Goal: Register for event/course

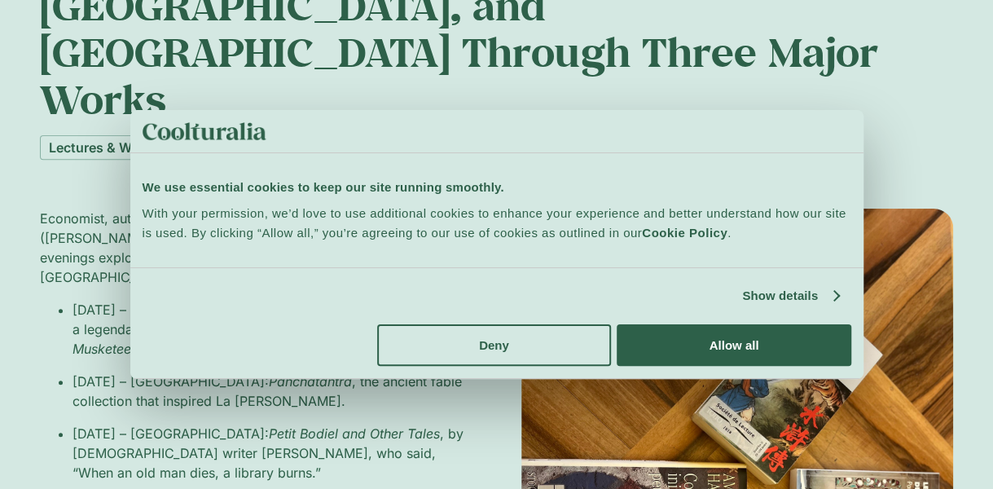
scroll to position [228, 0]
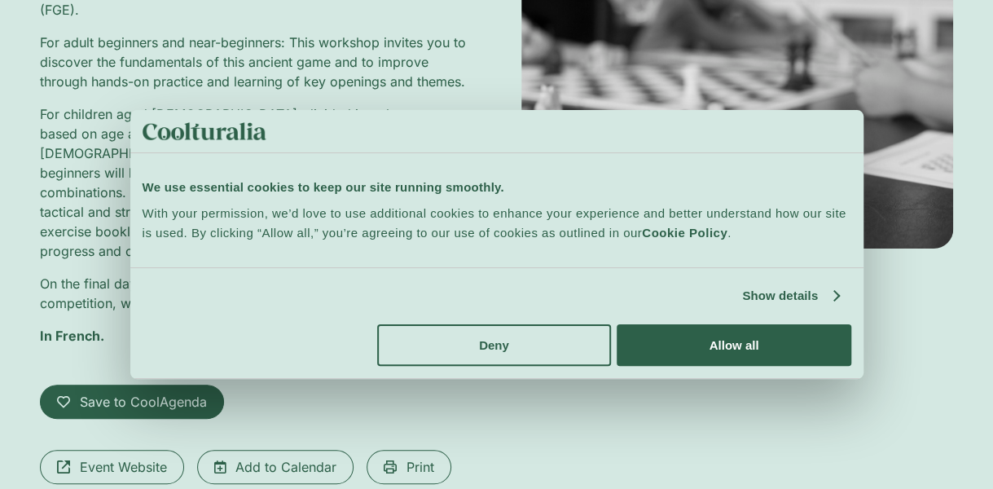
scroll to position [359, 0]
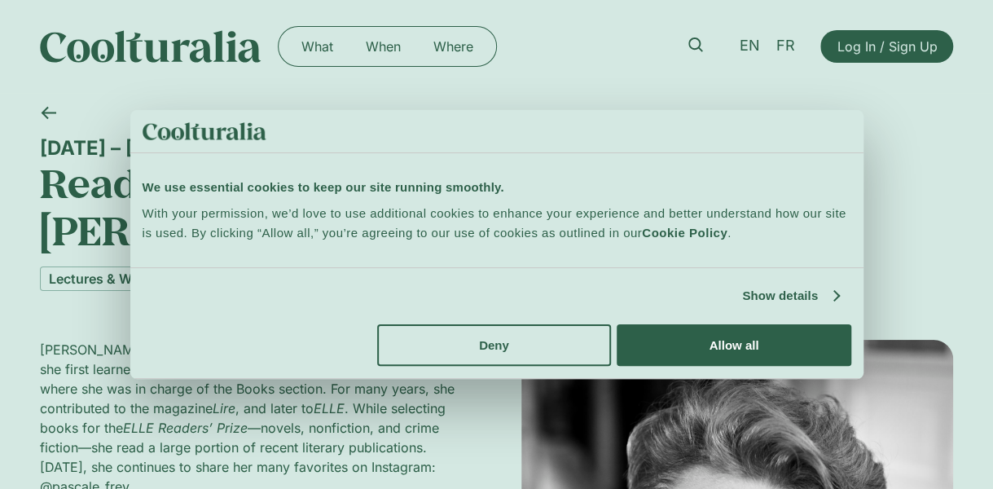
click at [903, 247] on h1 "Reading Club: Contemporary Fiction with Pascale Frey (Midday)" at bounding box center [496, 207] width 913 height 94
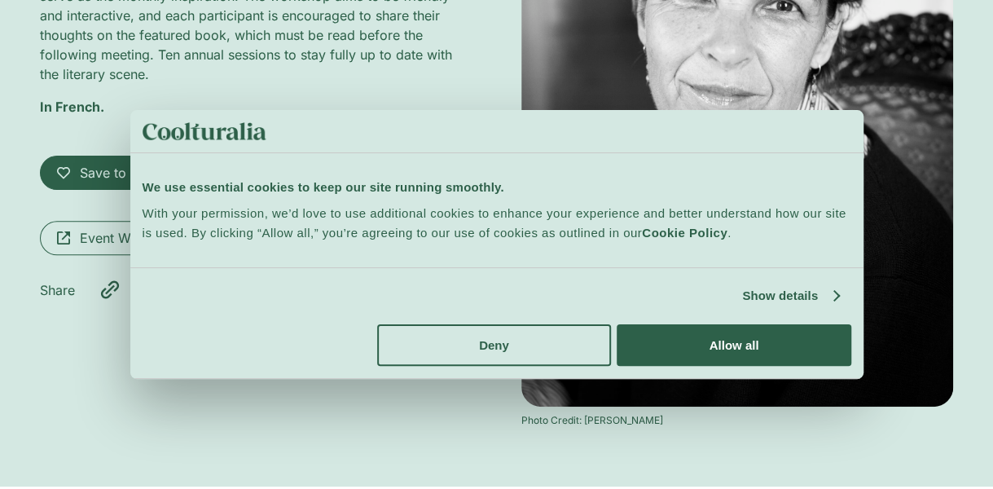
scroll to position [587, 0]
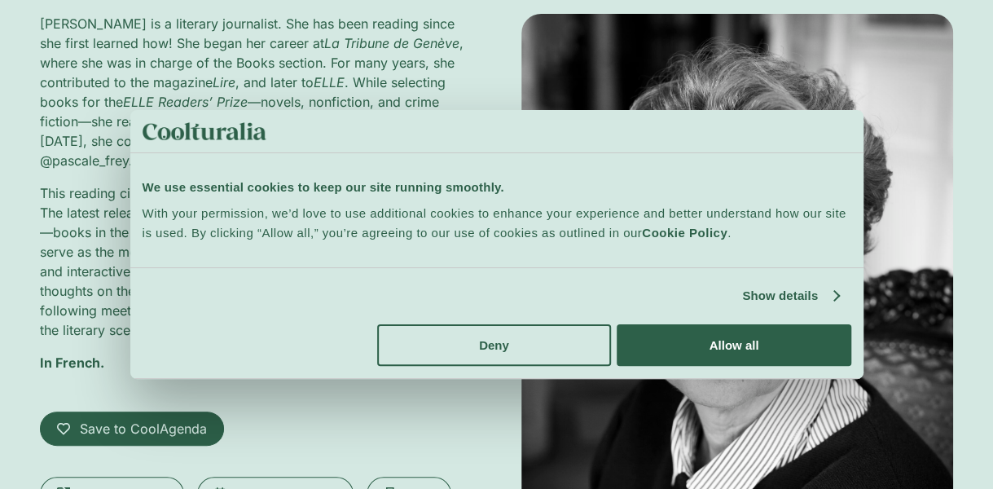
scroll to position [359, 0]
